Goal: Task Accomplishment & Management: Manage account settings

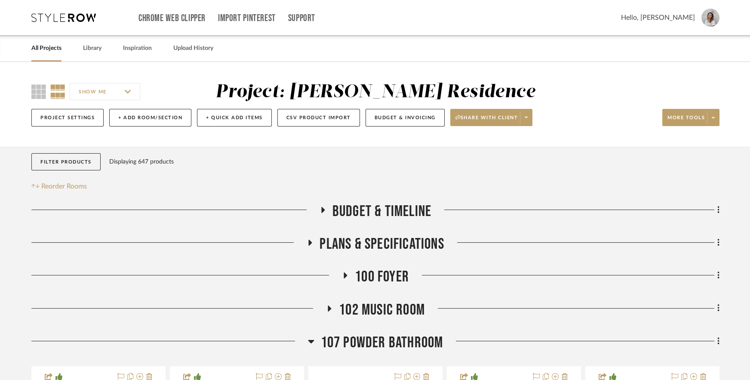
click at [81, 19] on icon at bounding box center [63, 17] width 65 height 9
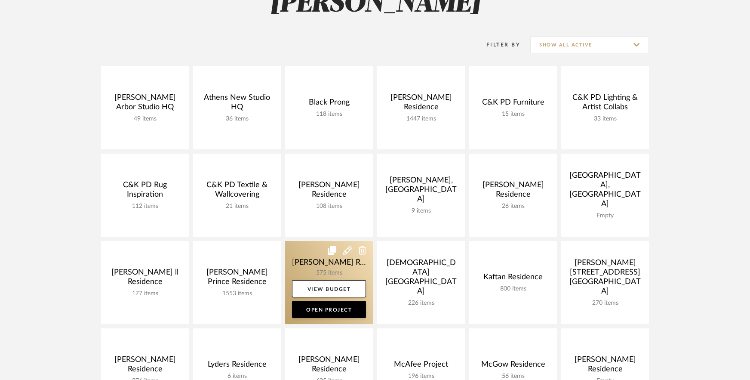
scroll to position [319, 0]
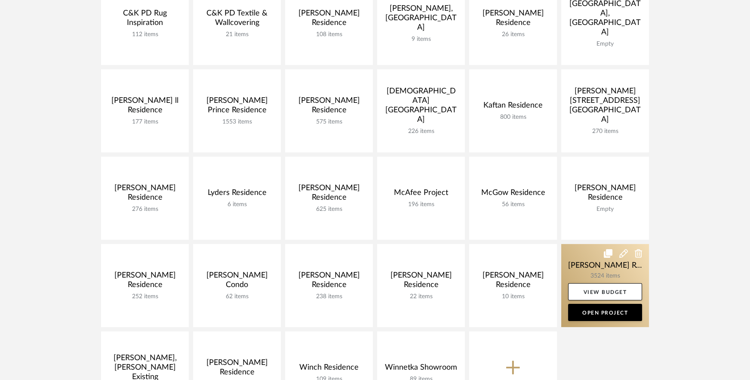
click at [583, 275] on link at bounding box center [605, 285] width 88 height 83
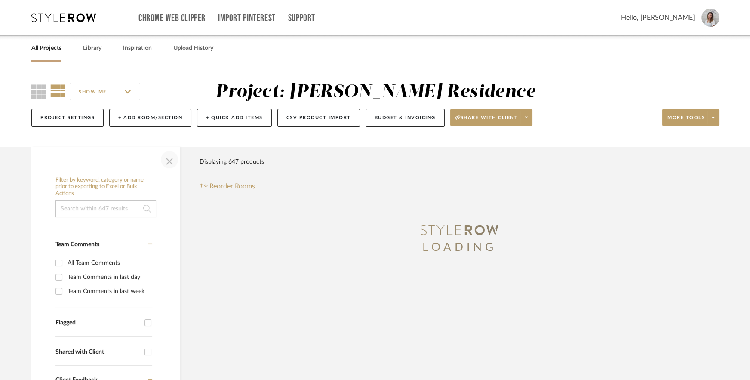
click at [172, 160] on span "button" at bounding box center [169, 159] width 21 height 21
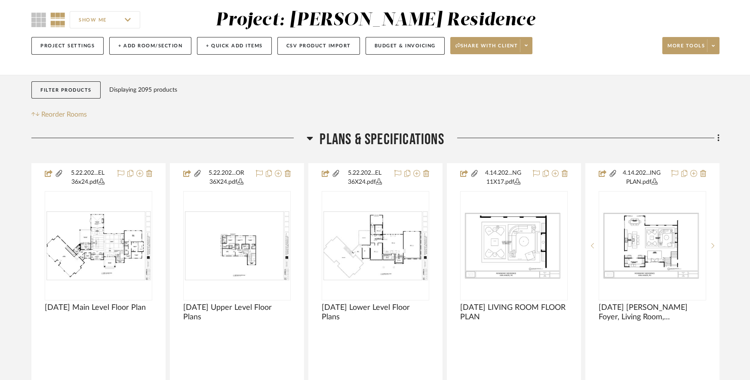
scroll to position [81, 0]
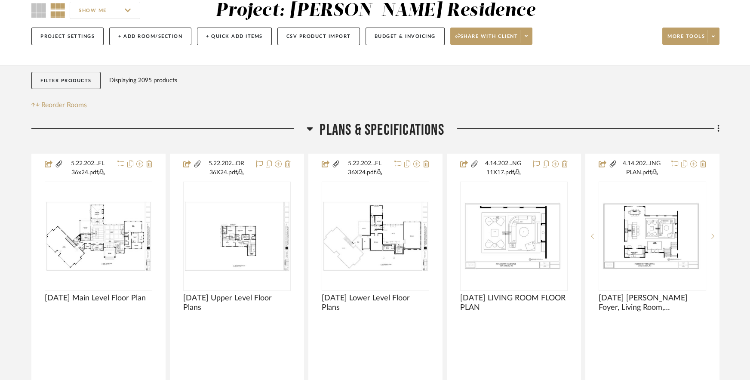
click at [326, 129] on span "Plans & Specifications" at bounding box center [382, 130] width 124 height 18
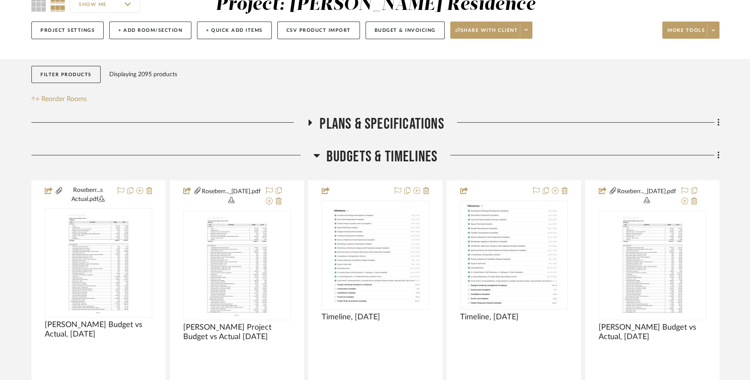
click at [329, 154] on span "Budgets & Timelines" at bounding box center [381, 157] width 111 height 18
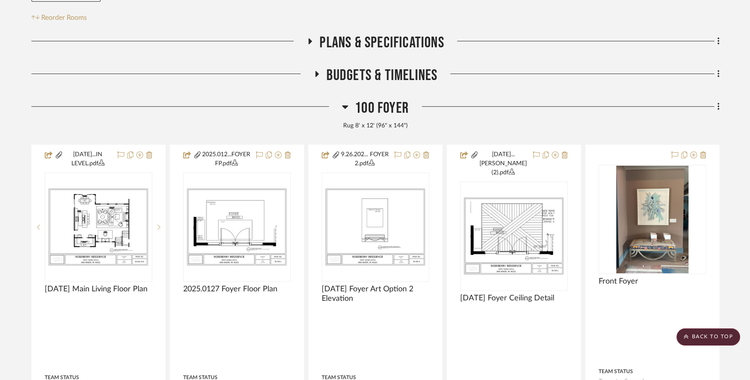
scroll to position [0, 0]
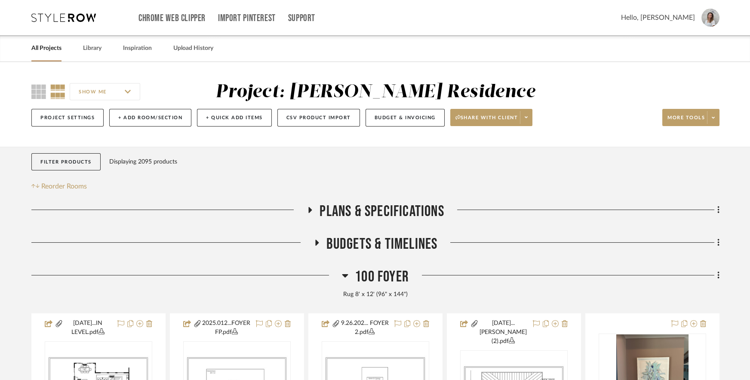
click at [91, 17] on icon at bounding box center [63, 17] width 65 height 9
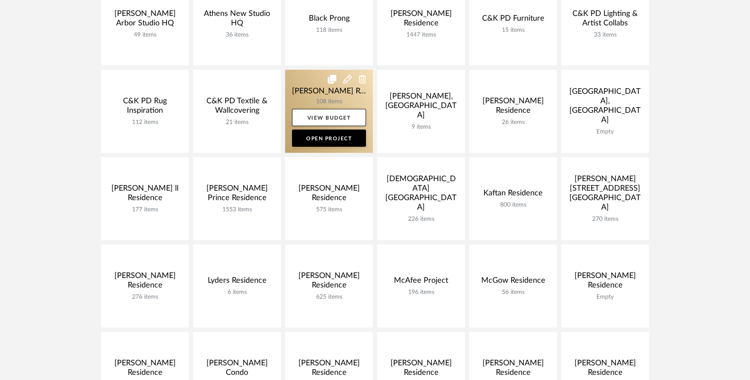
scroll to position [462, 0]
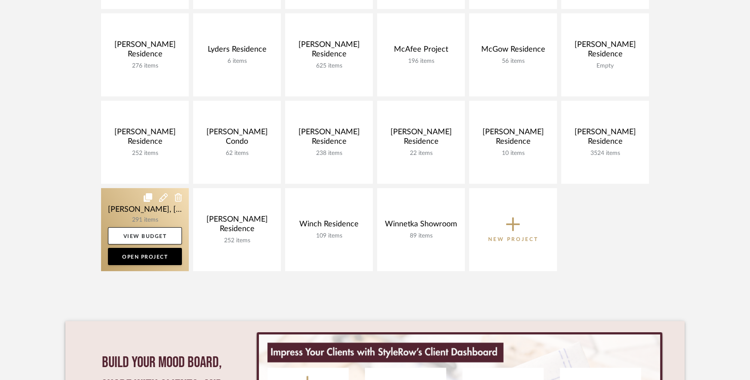
click at [118, 213] on link at bounding box center [145, 229] width 88 height 83
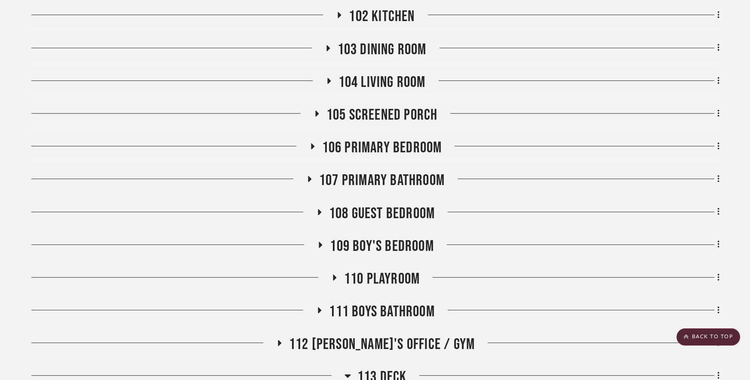
scroll to position [290, 0]
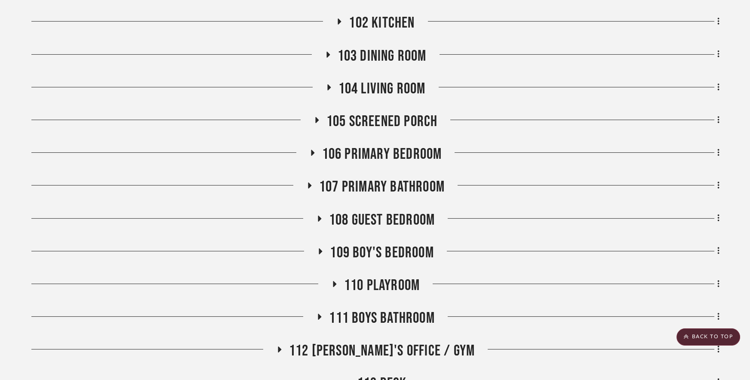
click at [376, 80] on span "104 Living Room" at bounding box center [381, 89] width 87 height 18
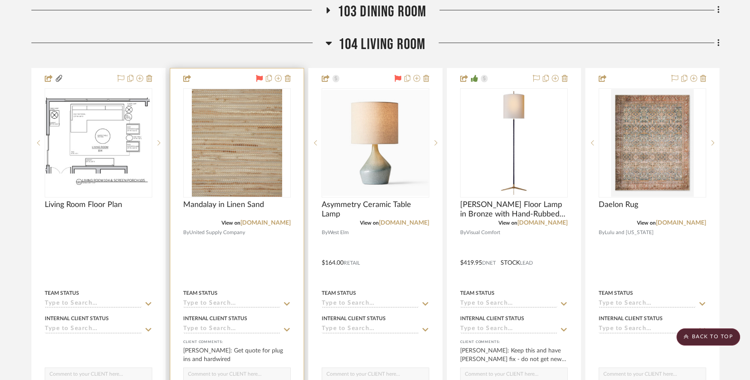
scroll to position [347, 0]
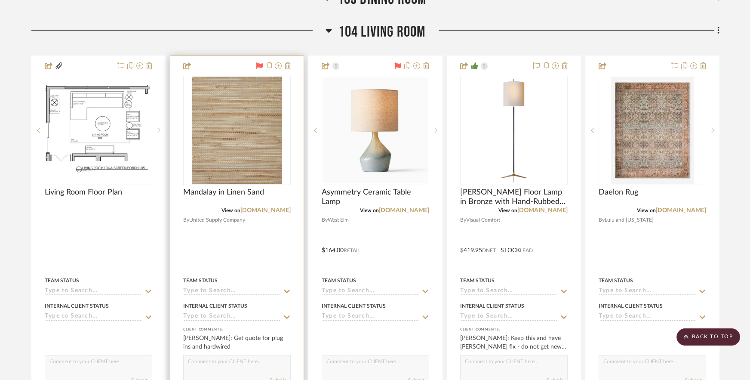
click at [286, 229] on div at bounding box center [236, 244] width 133 height 376
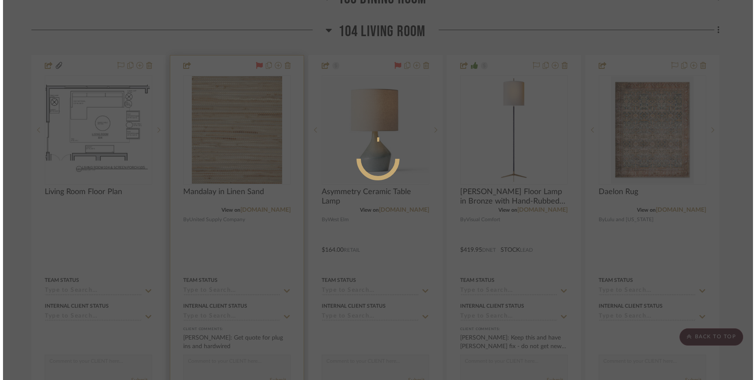
scroll to position [0, 0]
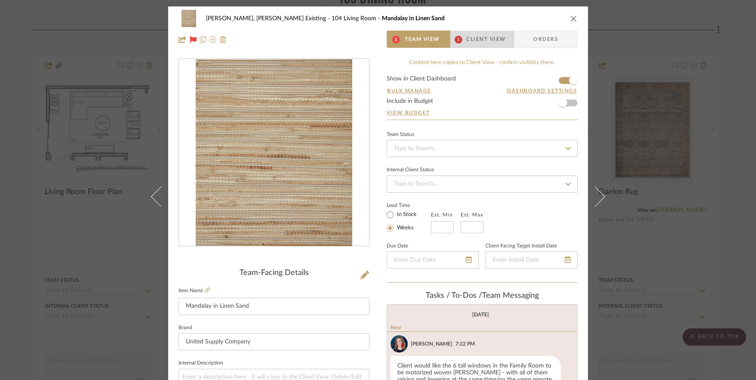
click at [481, 33] on span "Client View" at bounding box center [486, 39] width 40 height 17
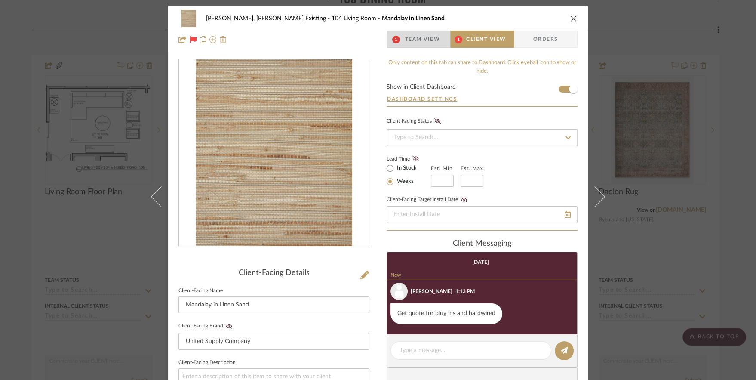
click at [428, 47] on span "Team View" at bounding box center [422, 39] width 35 height 17
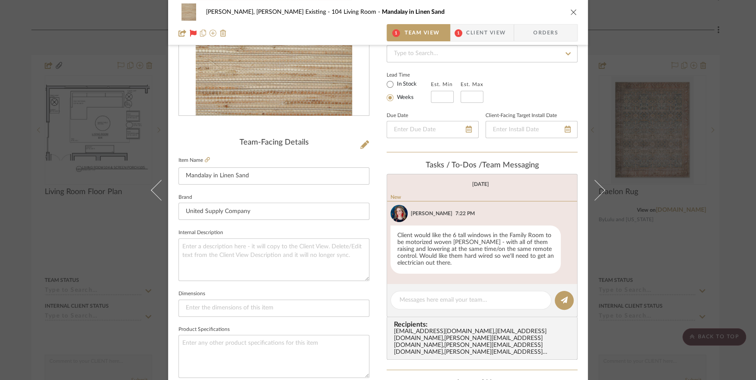
scroll to position [230, 0]
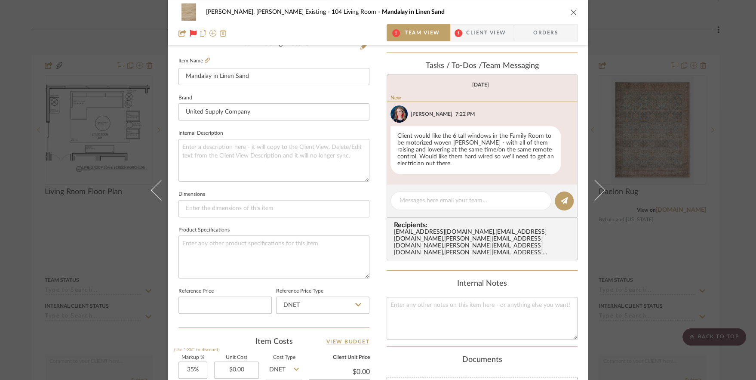
click at [677, 160] on div "[PERSON_NAME], [PERSON_NAME] Existing 104 Living Room Mandalay in Linen Sand 1 …" at bounding box center [378, 190] width 756 height 380
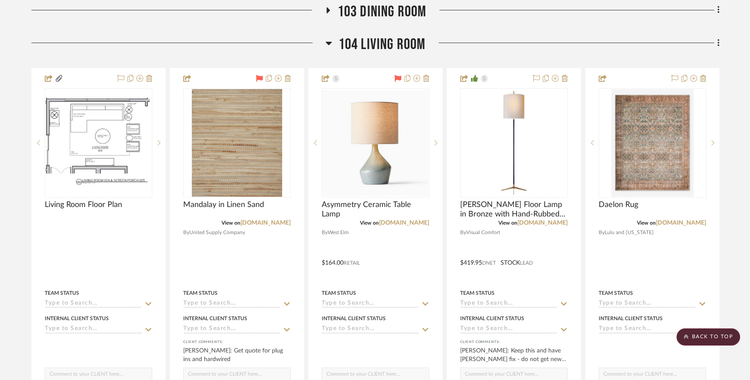
scroll to position [323, 0]
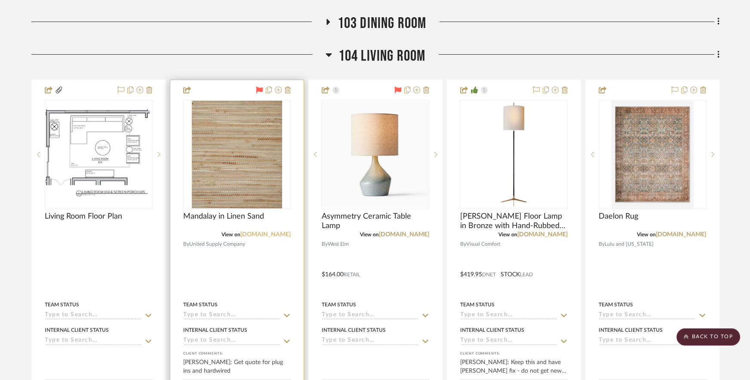
click at [265, 231] on link "[DOMAIN_NAME]" at bounding box center [265, 234] width 50 height 6
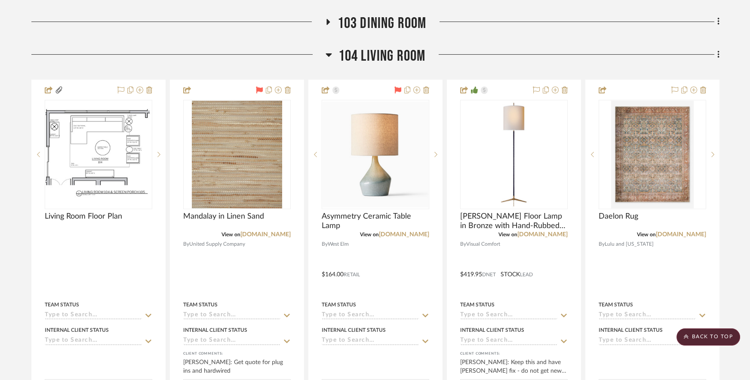
scroll to position [264, 0]
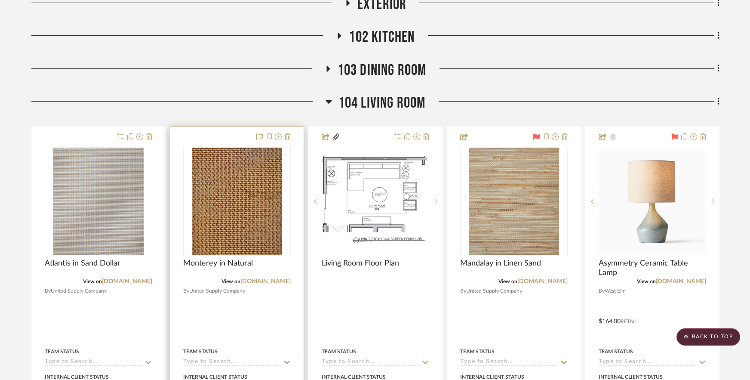
scroll to position [289, 0]
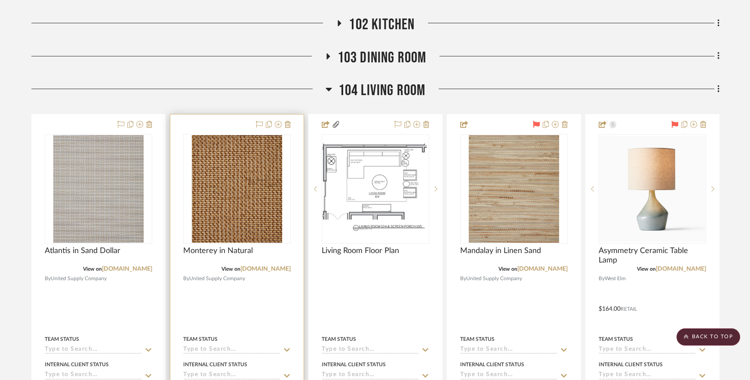
click at [207, 284] on div at bounding box center [236, 302] width 133 height 376
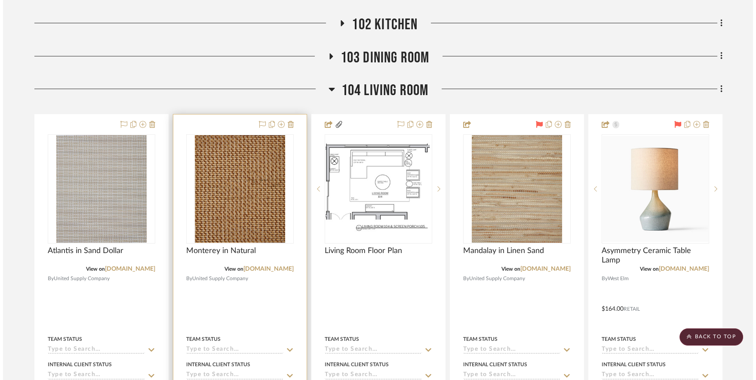
scroll to position [0, 0]
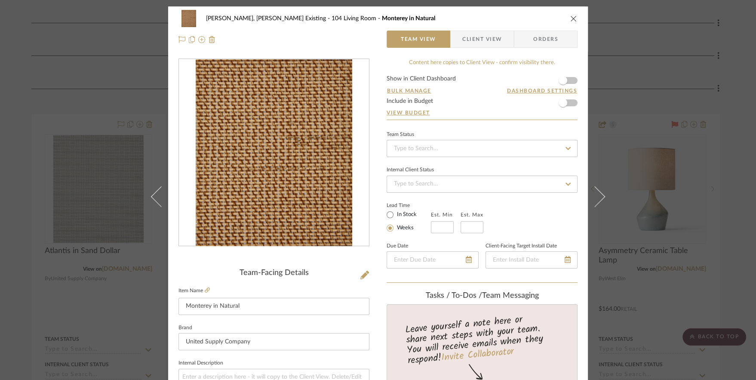
click at [88, 278] on div "Roseberry, Holden Existing 104 Living Room Monterey in Natural Team View Client…" at bounding box center [378, 190] width 756 height 380
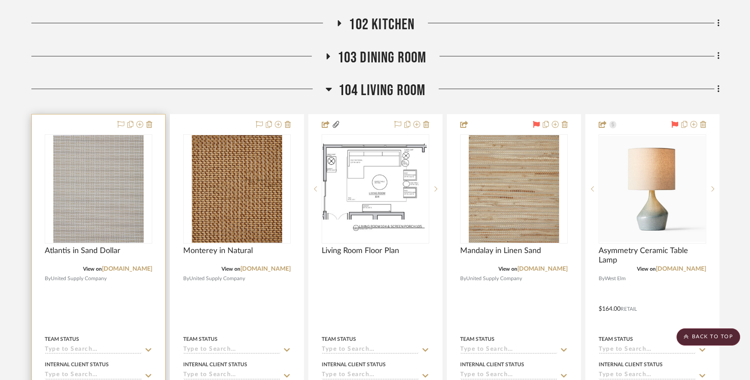
scroll to position [283, 0]
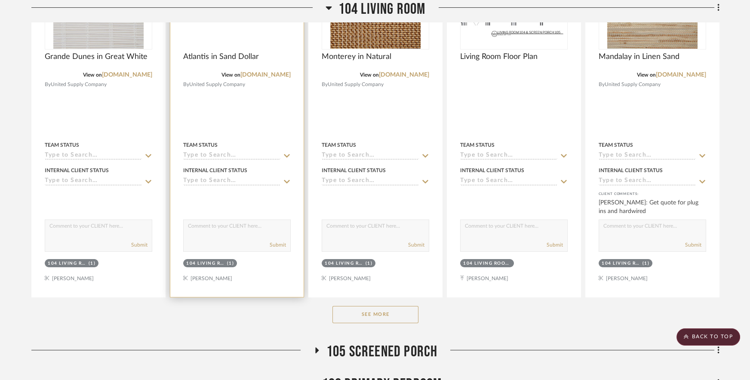
scroll to position [264, 0]
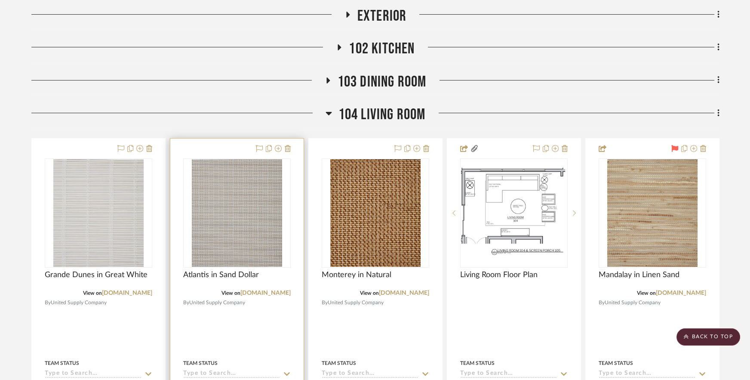
click at [270, 294] on div at bounding box center [236, 326] width 133 height 376
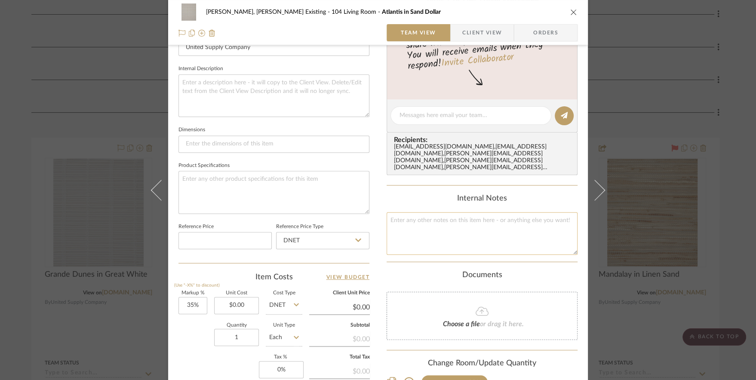
scroll to position [364, 0]
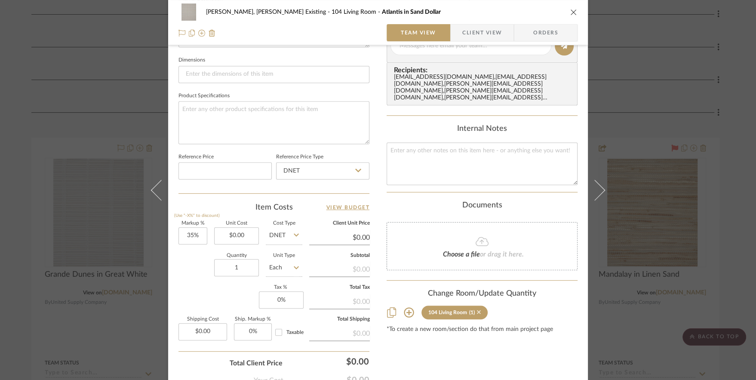
click at [477, 310] on icon at bounding box center [479, 312] width 4 height 4
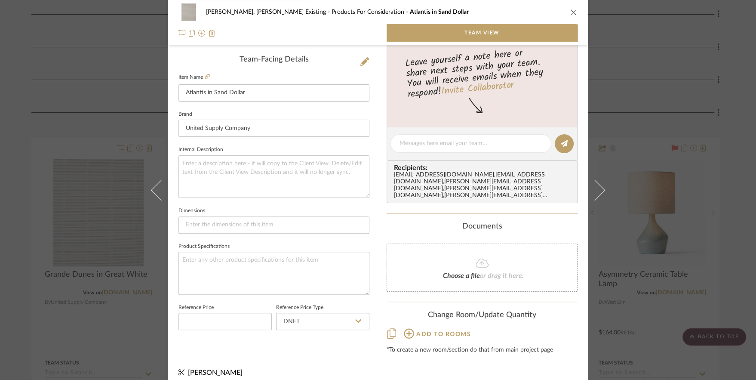
click at [612, 292] on div "Roseberry, Holden Existing Products For Consideration Atlantis in Sand Dollar T…" at bounding box center [378, 190] width 756 height 380
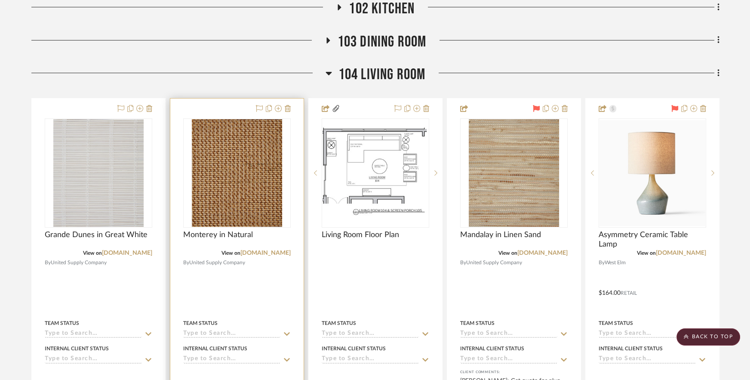
scroll to position [292, 0]
